Goal: Navigation & Orientation: Understand site structure

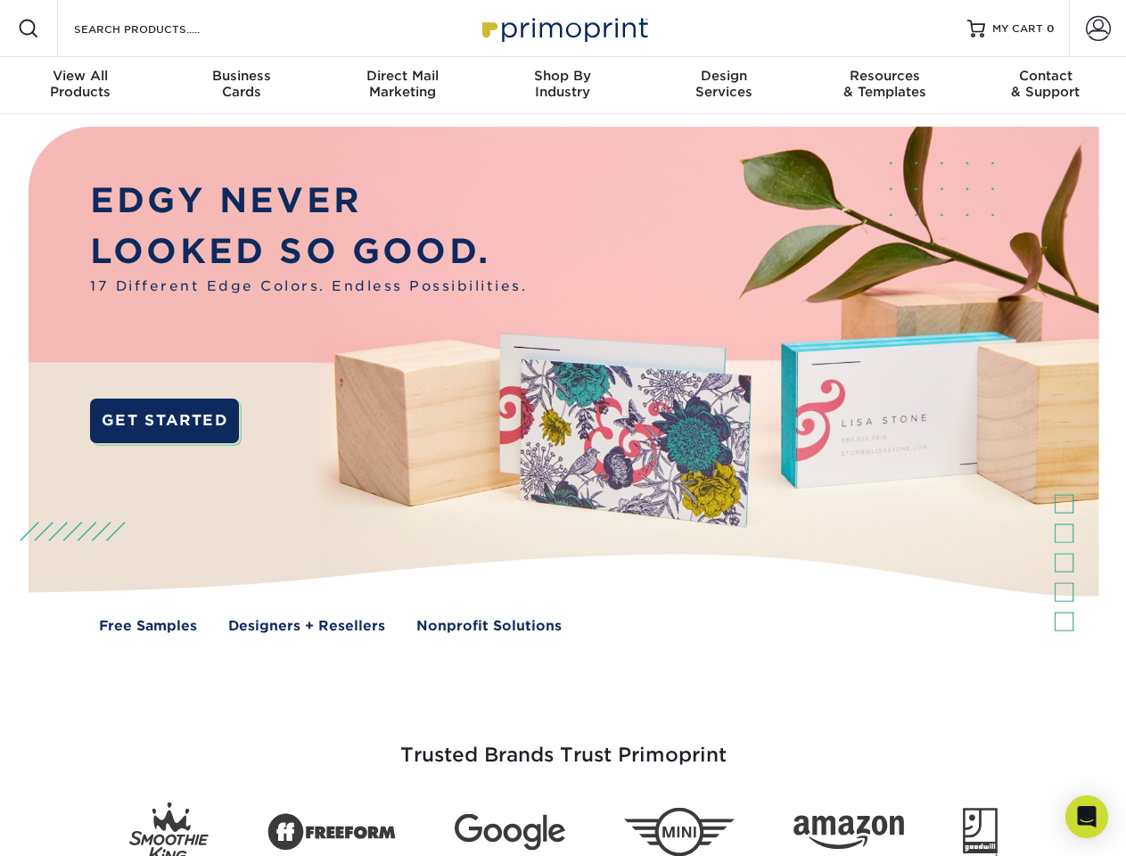
click at [562, 428] on img at bounding box center [562, 392] width 1114 height 557
click at [29, 29] on span at bounding box center [28, 28] width 21 height 21
click at [1097, 29] on span at bounding box center [1098, 28] width 25 height 25
click at [80, 86] on div "View All Products" at bounding box center [80, 84] width 160 height 32
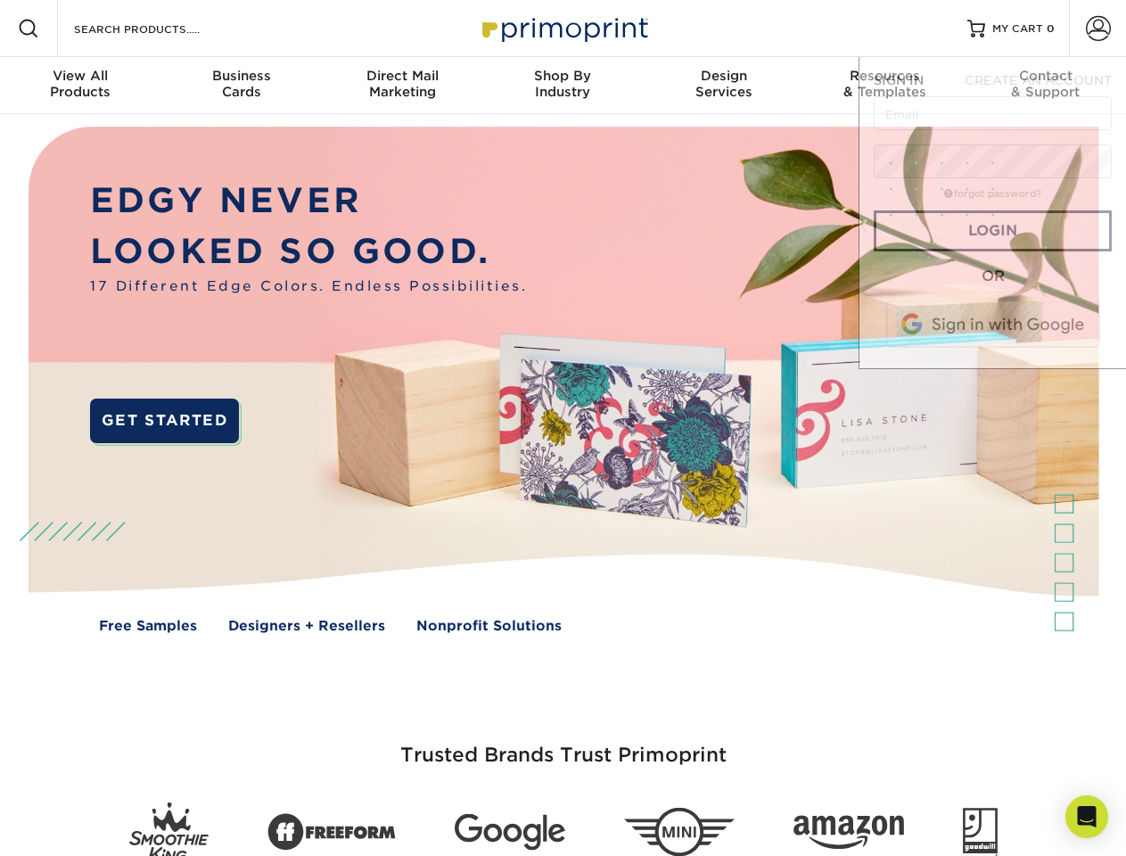
click at [241, 86] on div "Business Cards" at bounding box center [240, 84] width 160 height 32
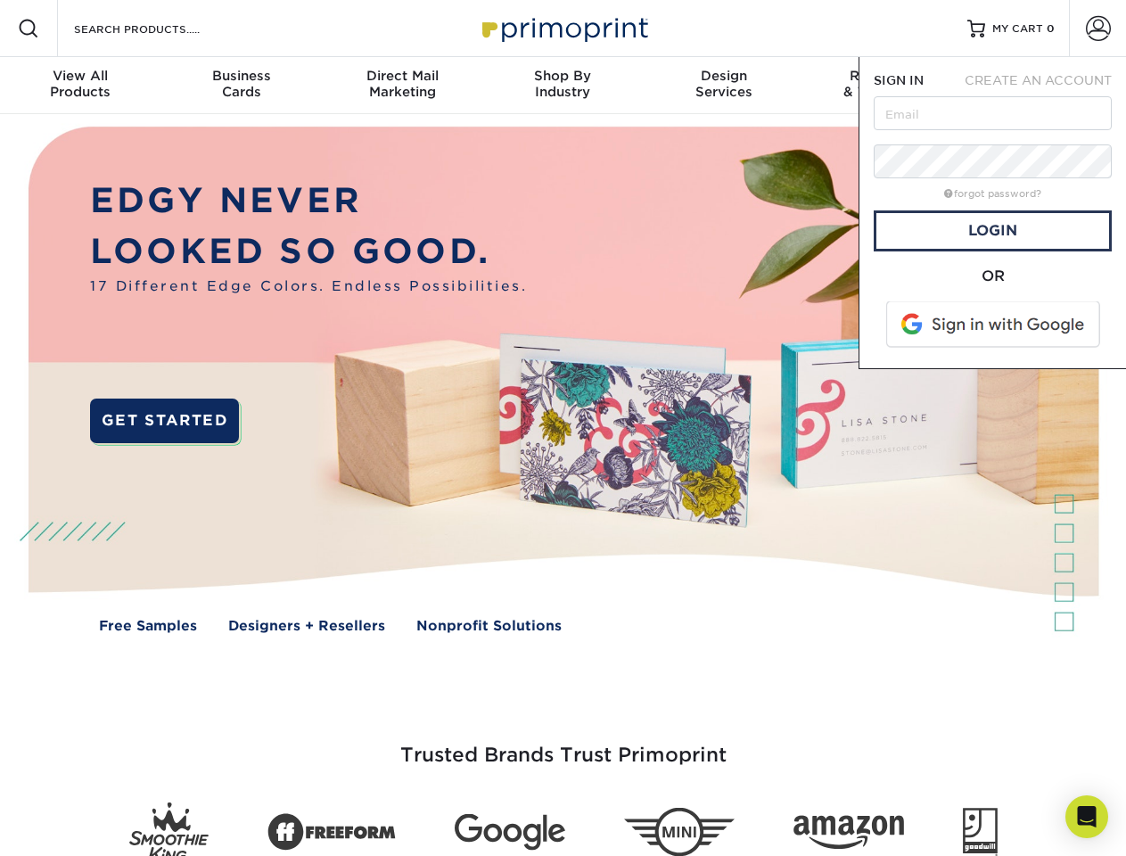
click at [402, 86] on div "Direct Mail Marketing" at bounding box center [402, 84] width 160 height 32
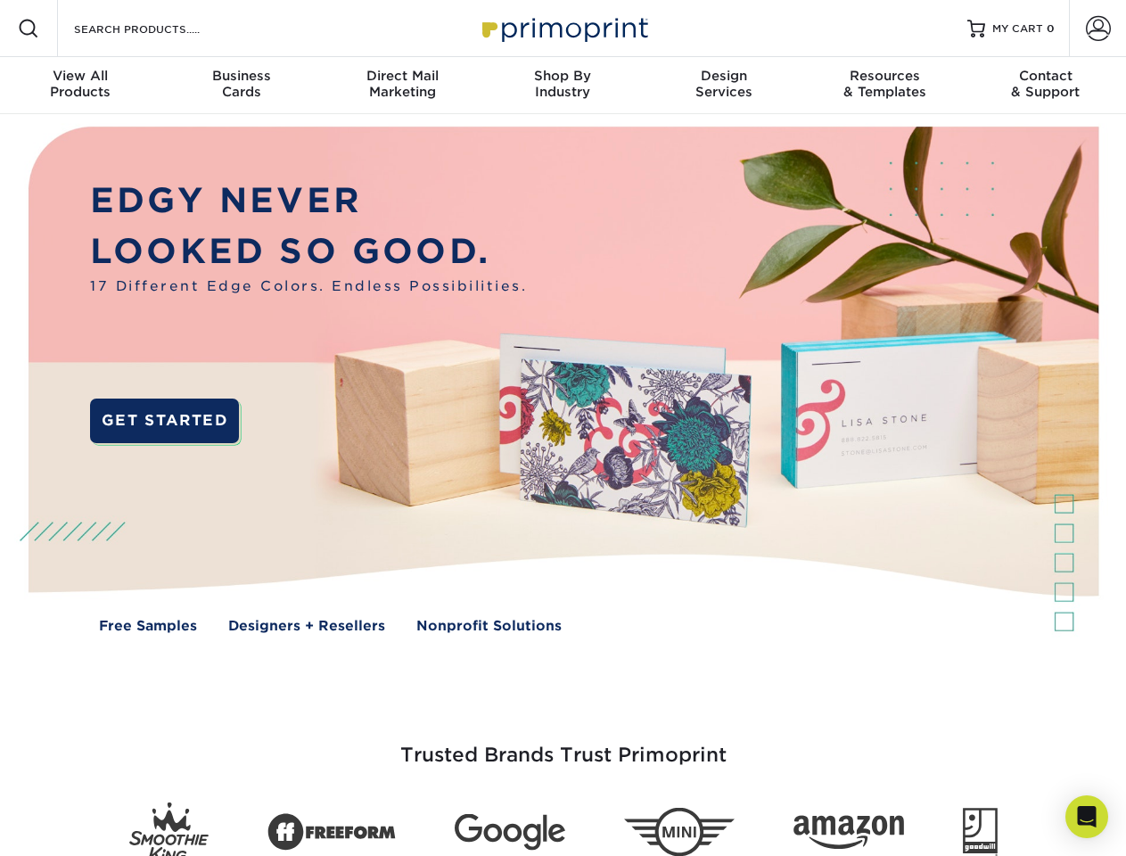
click at [562, 86] on div "Shop By Industry" at bounding box center [562, 84] width 160 height 32
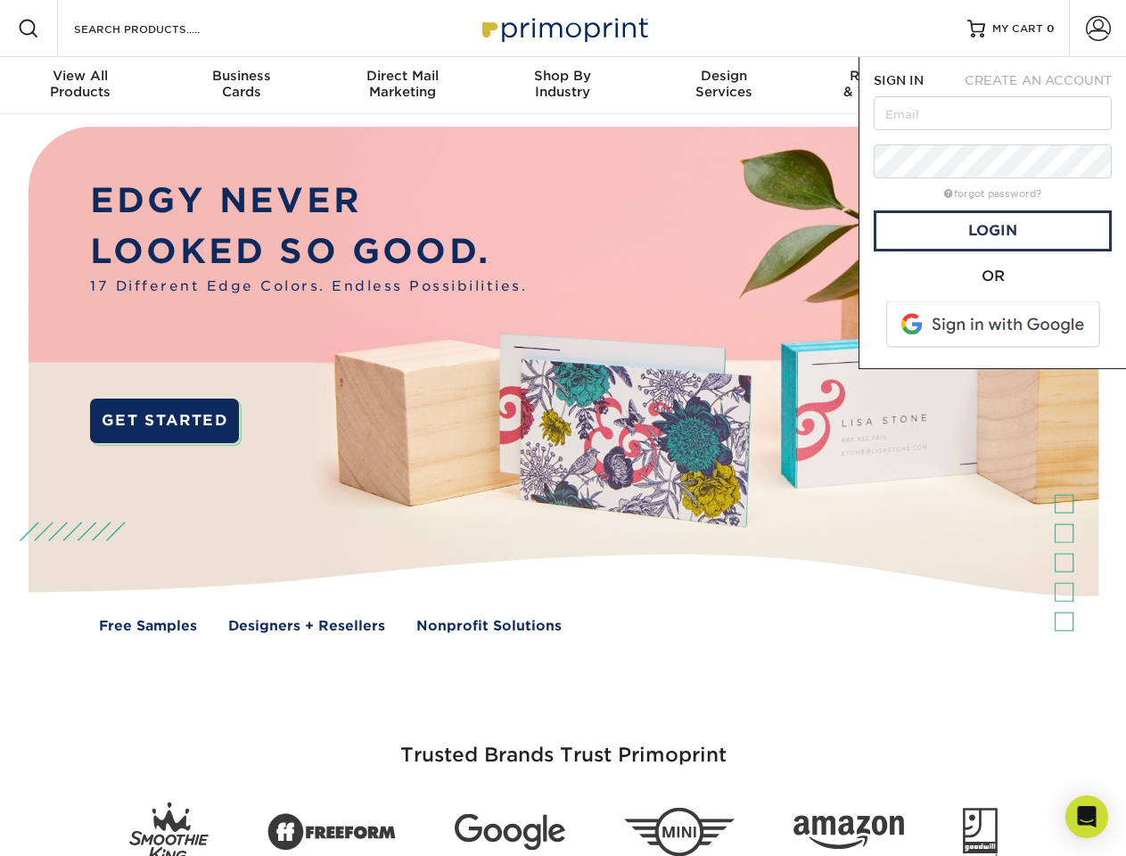
click at [724, 86] on div "Design Services" at bounding box center [723, 84] width 160 height 32
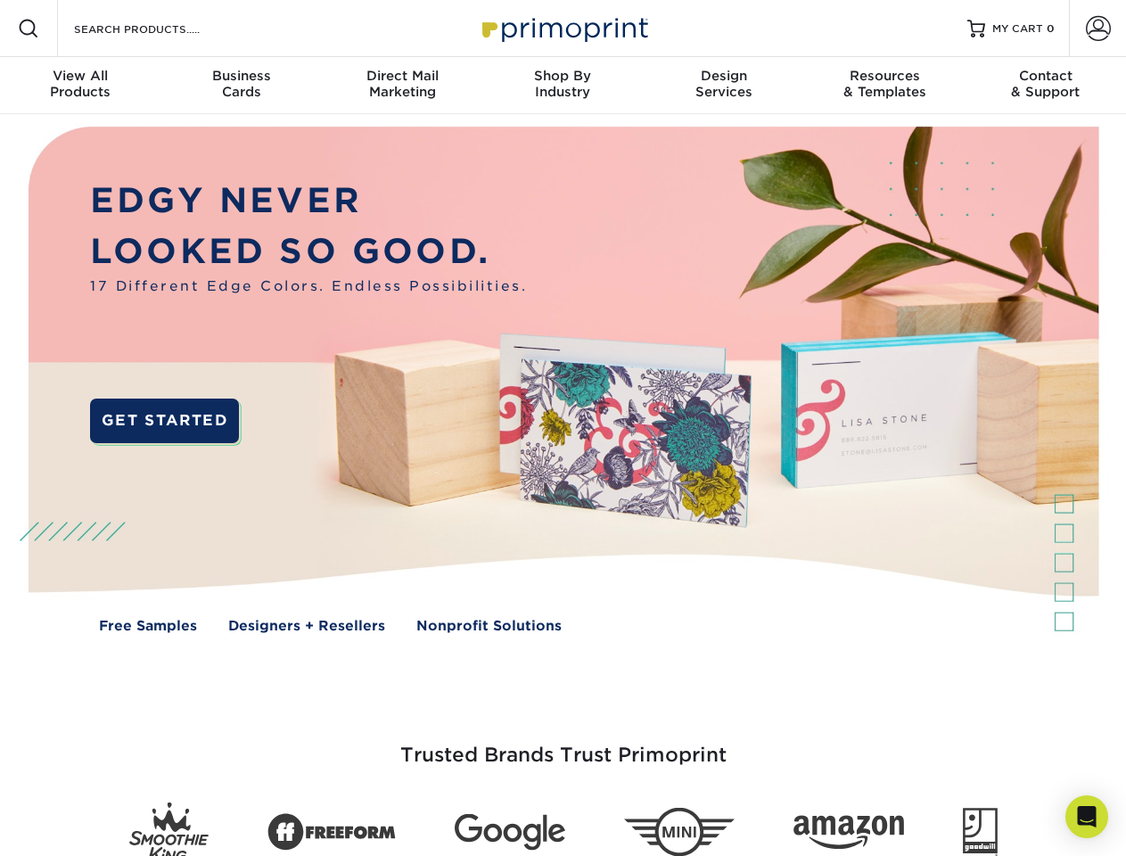
click at [884, 86] on span "SIGN IN" at bounding box center [898, 80] width 50 height 14
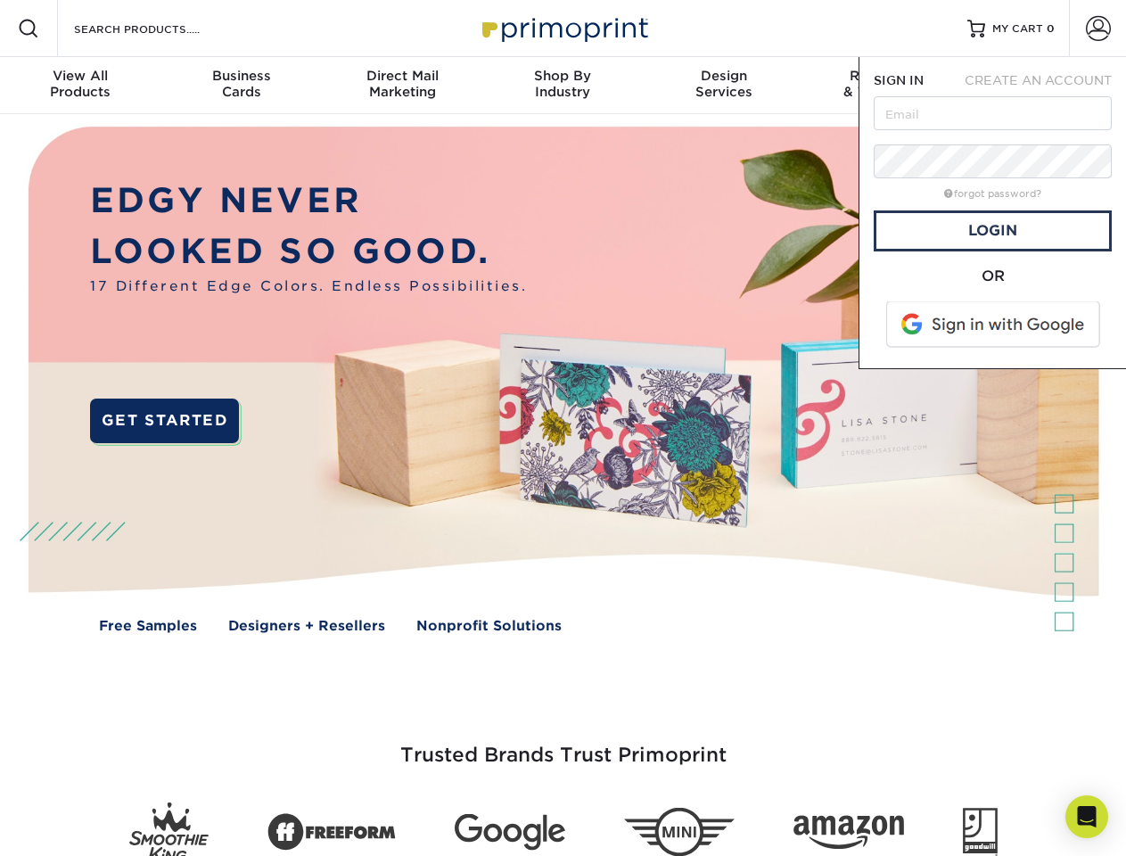
click at [1045, 86] on div "Contact & Support" at bounding box center [1045, 84] width 160 height 32
